Goal: Navigation & Orientation: Find specific page/section

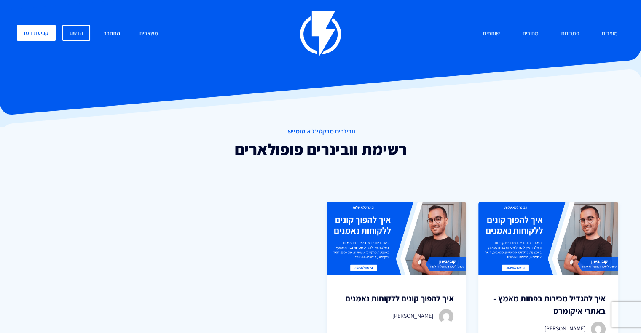
click at [111, 39] on link "התחבר" at bounding box center [111, 34] width 29 height 18
click at [112, 30] on link "התחבר" at bounding box center [111, 34] width 29 height 18
